Goal: Complete application form

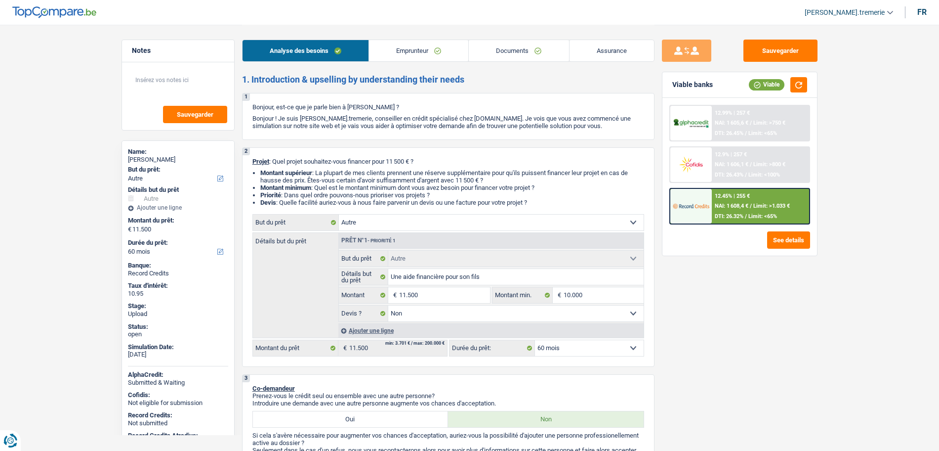
select select "other"
select select "60"
select select "other"
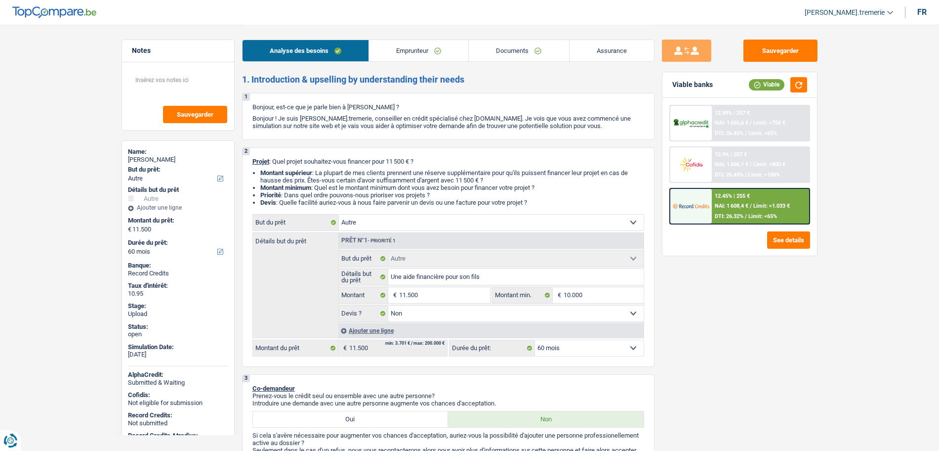
select select "false"
select select "60"
select select "retired"
select select "pension"
select select "ownerWithoutMortgage"
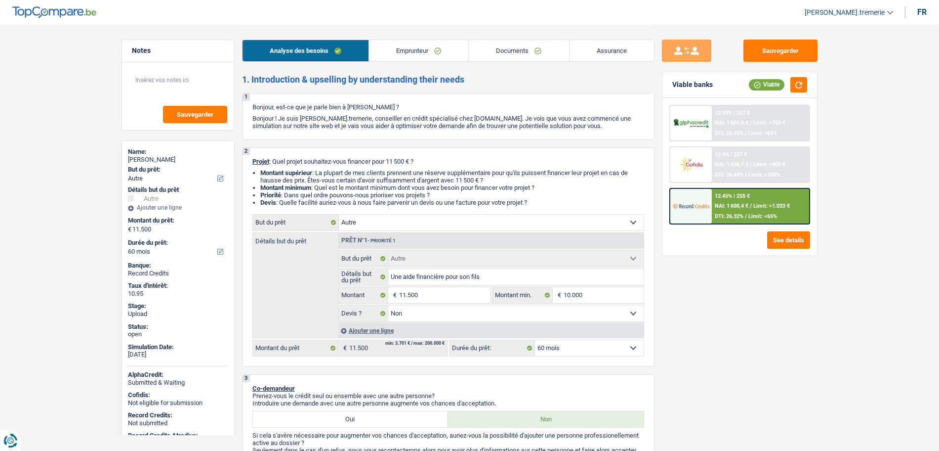
select select "renovationLoan"
select select "120"
select select "other"
select select "false"
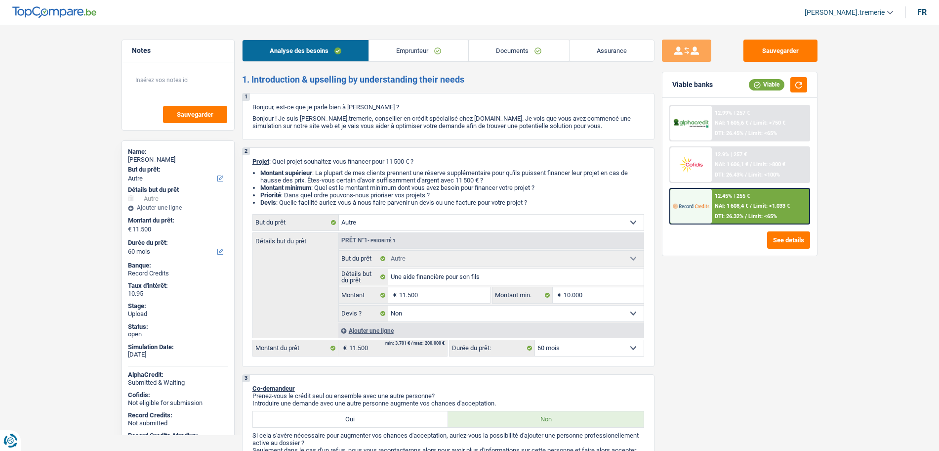
select select "60"
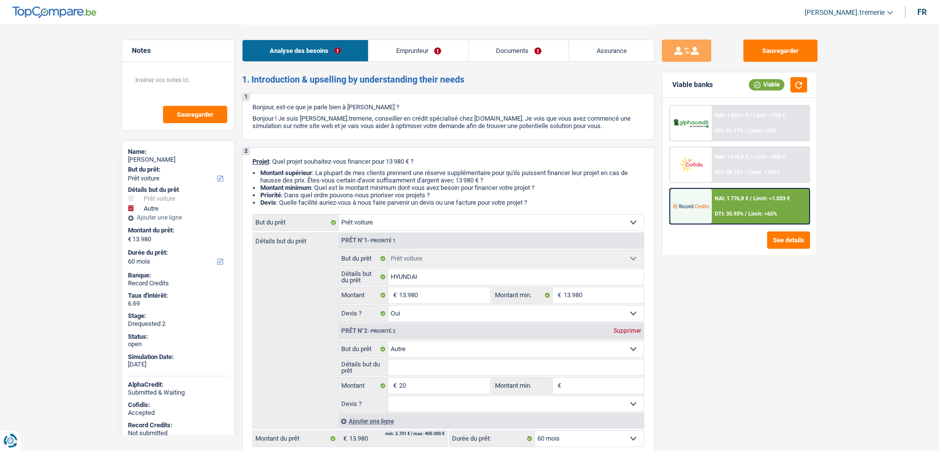
select select "car"
select select "other"
select select "60"
select select "car"
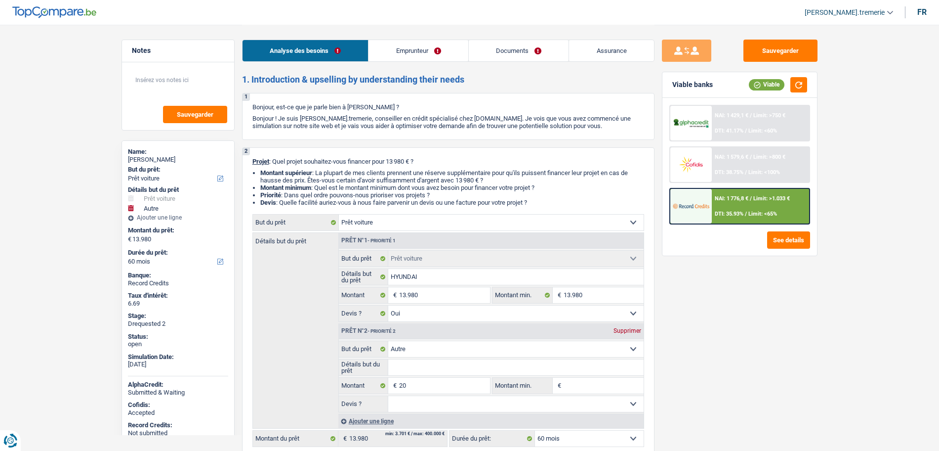
select select "car"
select select "yes"
select select "other"
select select "60"
select select "worker"
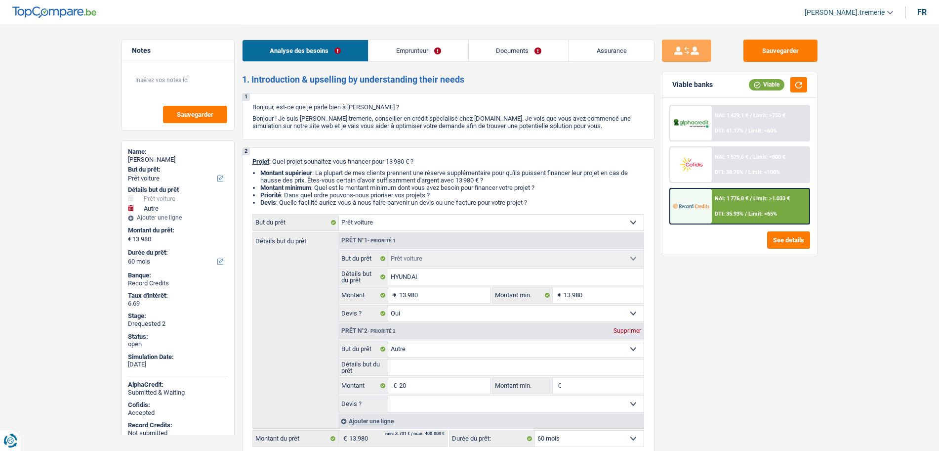
select select "netSalary"
select select "mealVouchers"
select select "rents"
select select "car"
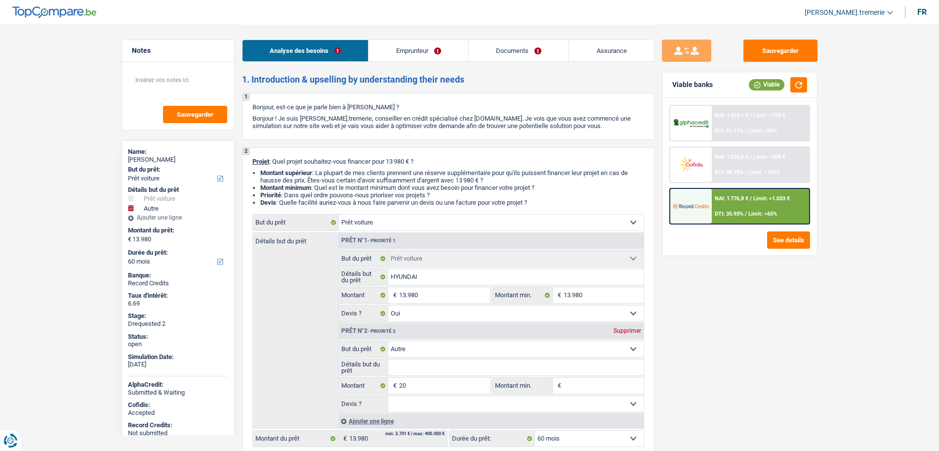
select select "yes"
select select "other"
select select "60"
click at [729, 208] on div "NAI: 1 776,8 € / Limit: >1.033 € DTI: 35.93% / Limit: <65%" at bounding box center [760, 206] width 97 height 35
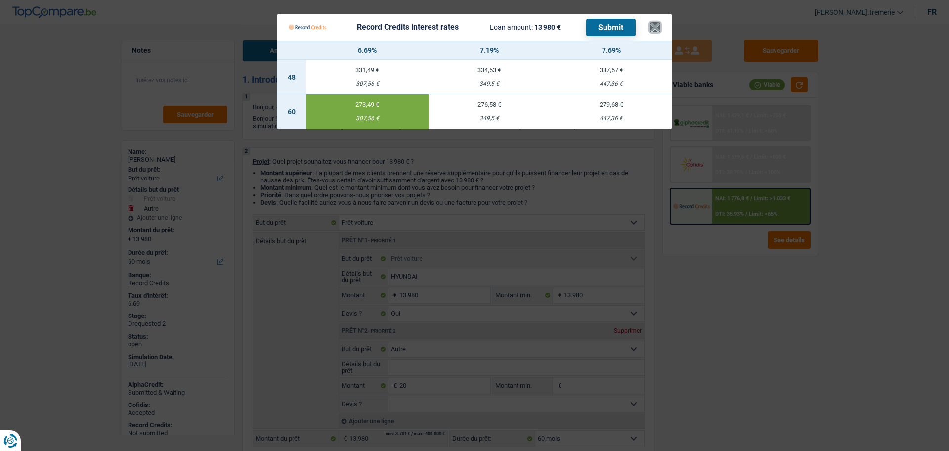
click at [660, 27] on button "×" at bounding box center [655, 27] width 10 height 10
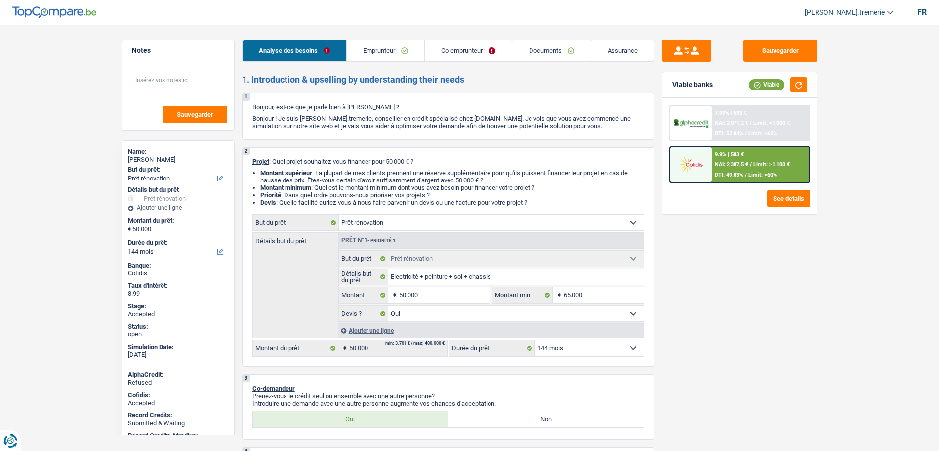
select select "renovation"
select select "144"
select select "renovation"
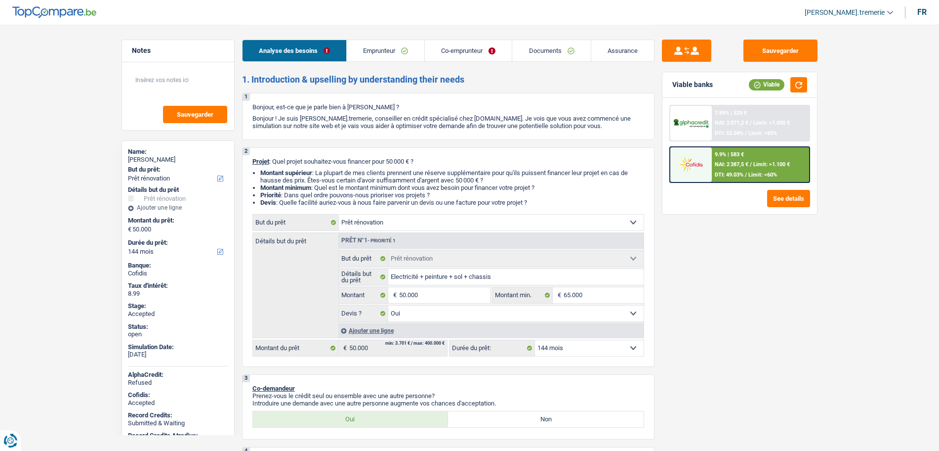
select select "yes"
select select "144"
select select "mutuality"
select select "independent"
select select "familyAllowances"
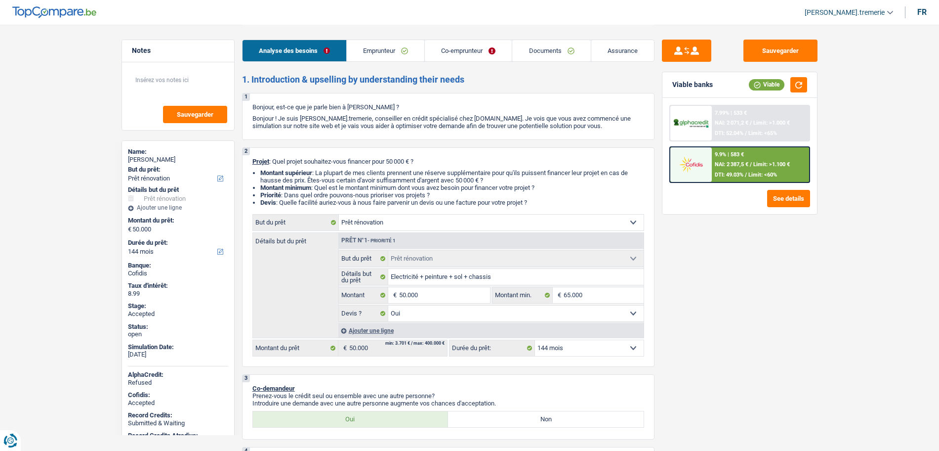
select select "mutualityIndemnity"
select select "netSalary"
select select "ownerWithMortgage"
select select "mortgage"
select select "300"
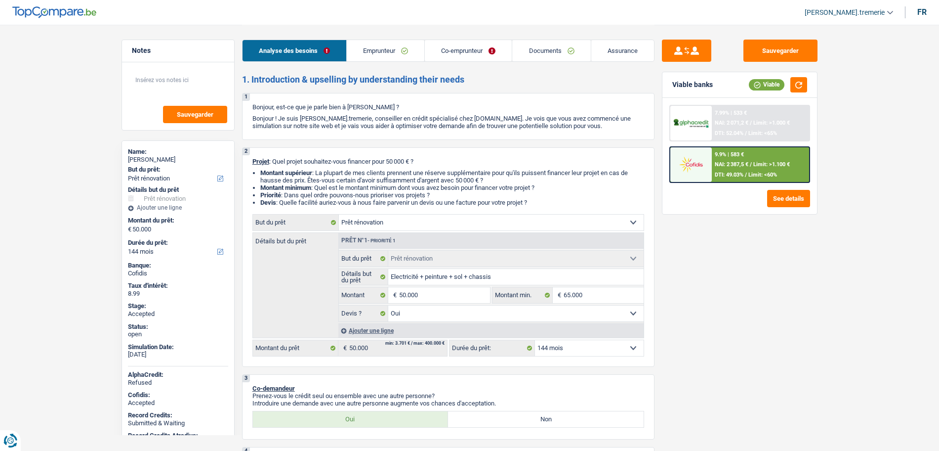
select select "renovationLoan"
select select "60"
select select "personalLoan"
select select "familyEvent"
select select "60"
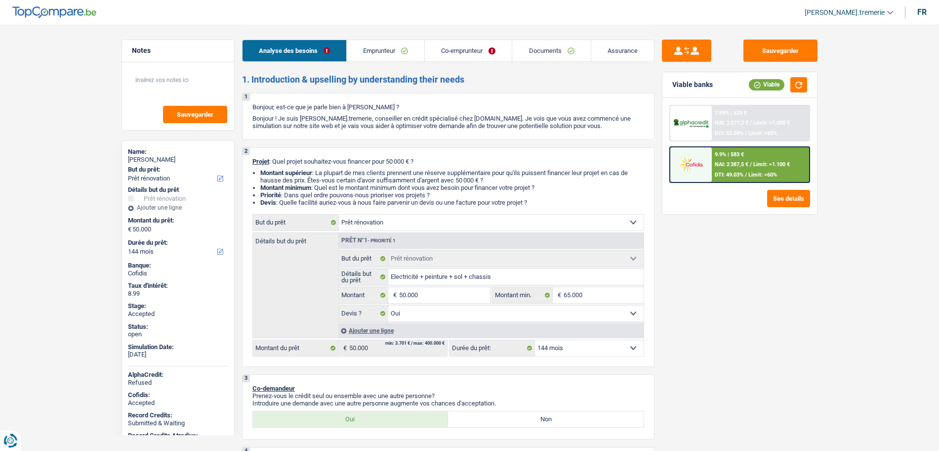
select select "renovation"
select select "yes"
select select "144"
click at [545, 44] on link "Documents" at bounding box center [551, 50] width 78 height 21
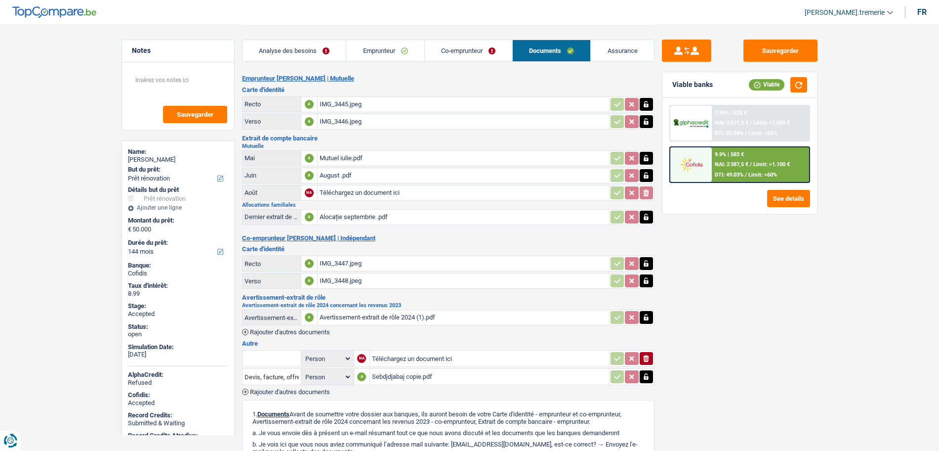
click at [365, 189] on input "Téléchargez un document ici" at bounding box center [464, 192] width 288 height 15
type input "C:\fakepath\Mutuel august.pdf"
click at [782, 53] on button "Sauvegarder" at bounding box center [781, 51] width 74 height 22
click at [370, 41] on link "Emprunteur" at bounding box center [385, 50] width 78 height 21
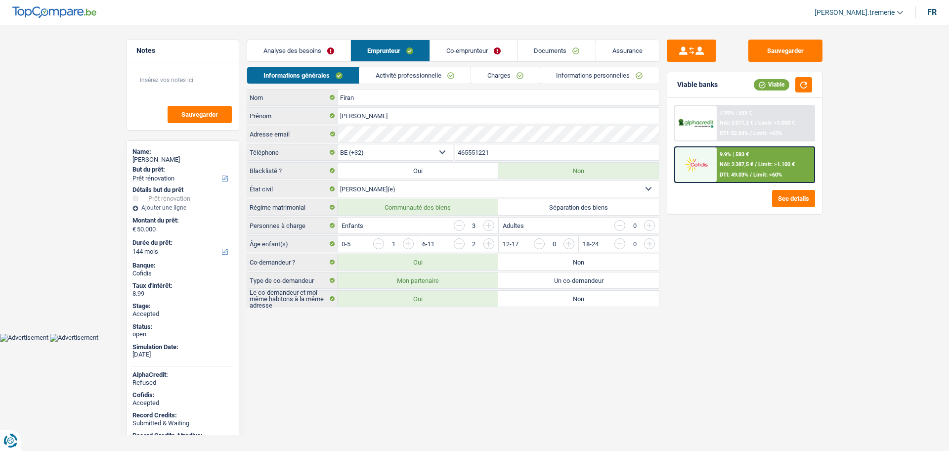
click at [604, 78] on link "Informations personnelles" at bounding box center [599, 75] width 119 height 16
